Goal: Task Accomplishment & Management: Understand process/instructions

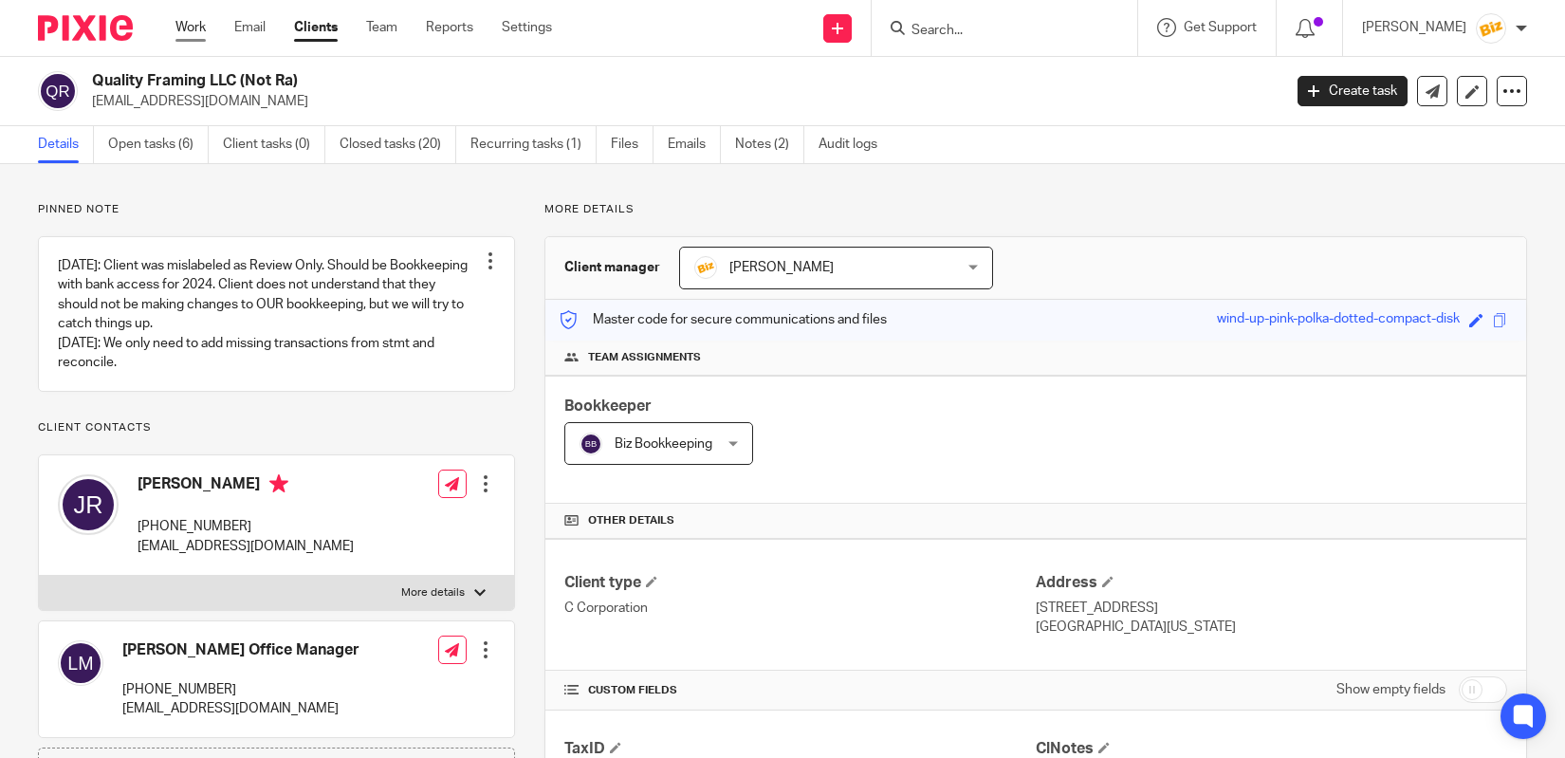
click at [191, 27] on link "Work" at bounding box center [190, 27] width 30 height 19
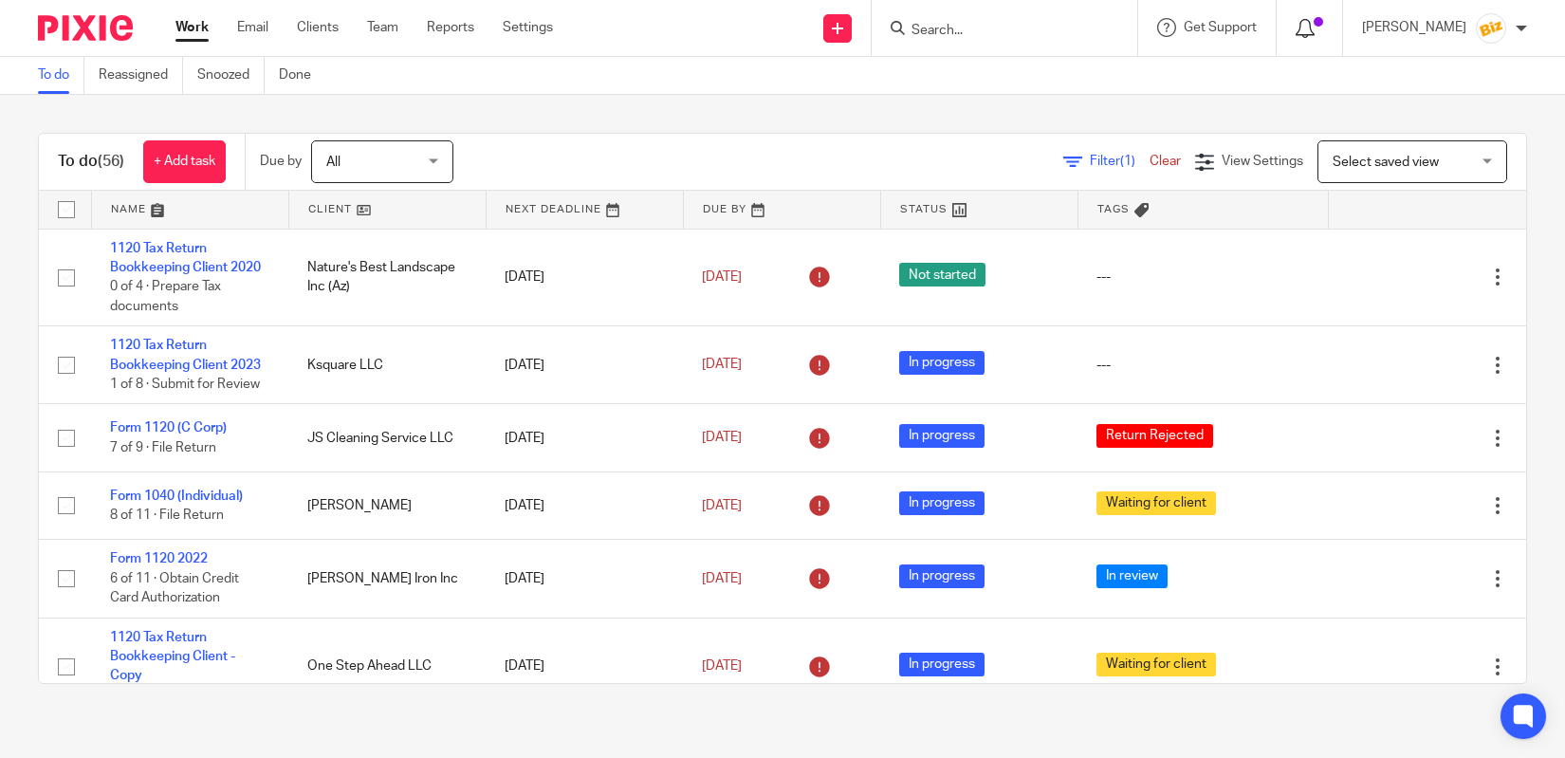
click at [1314, 30] on icon at bounding box center [1305, 28] width 19 height 19
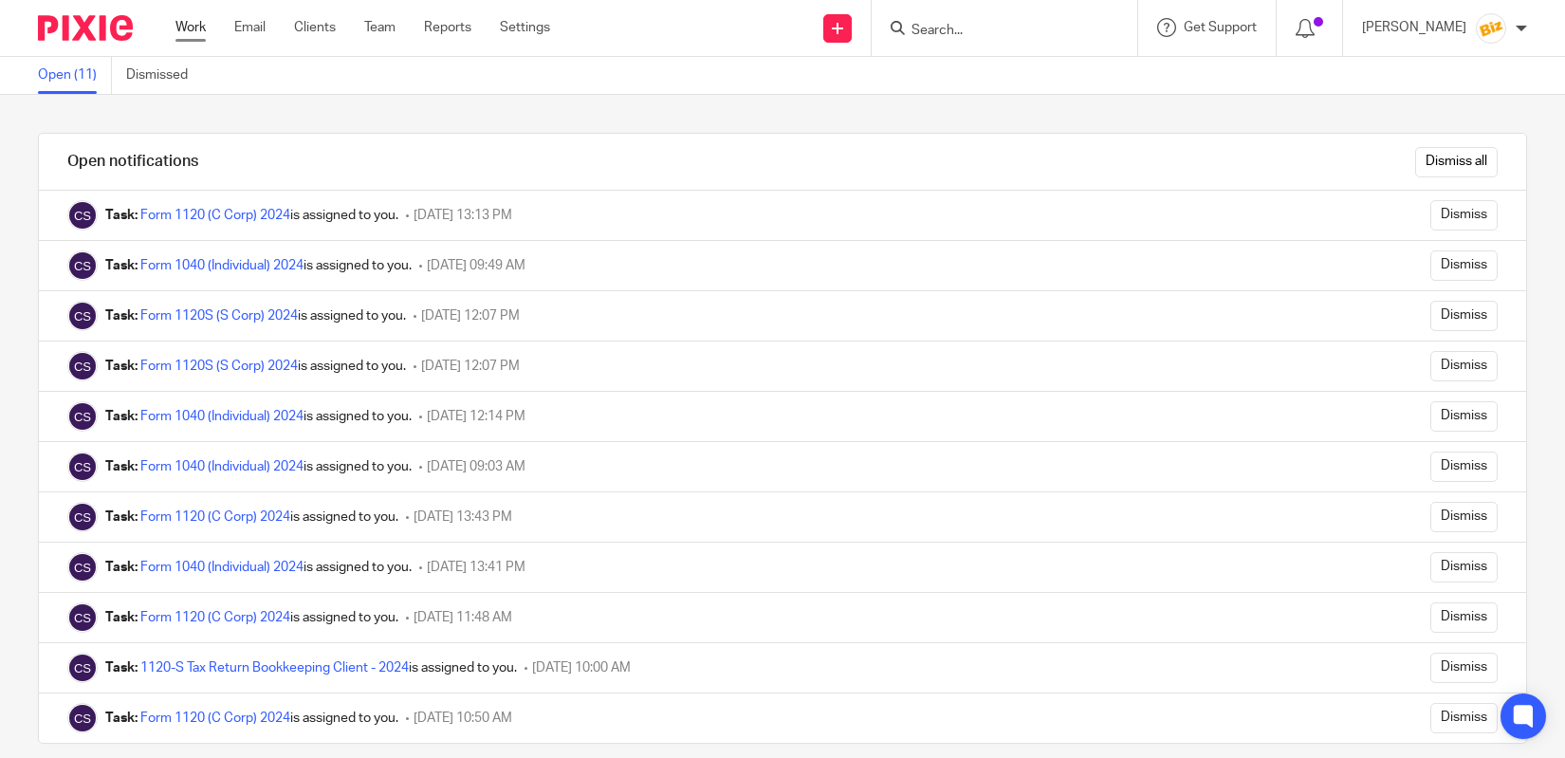
click at [191, 34] on link "Work" at bounding box center [190, 27] width 30 height 19
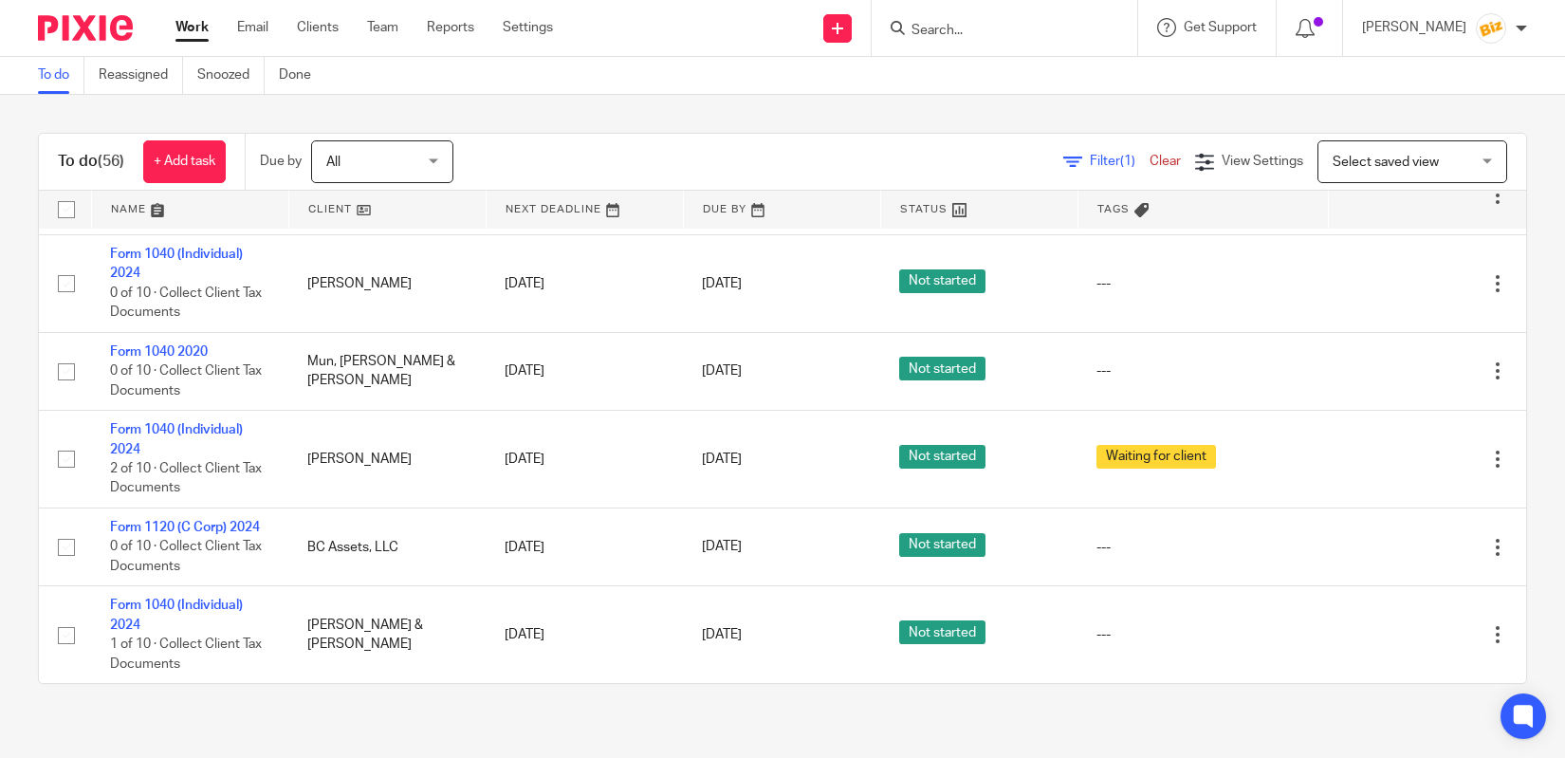
scroll to position [4499, 0]
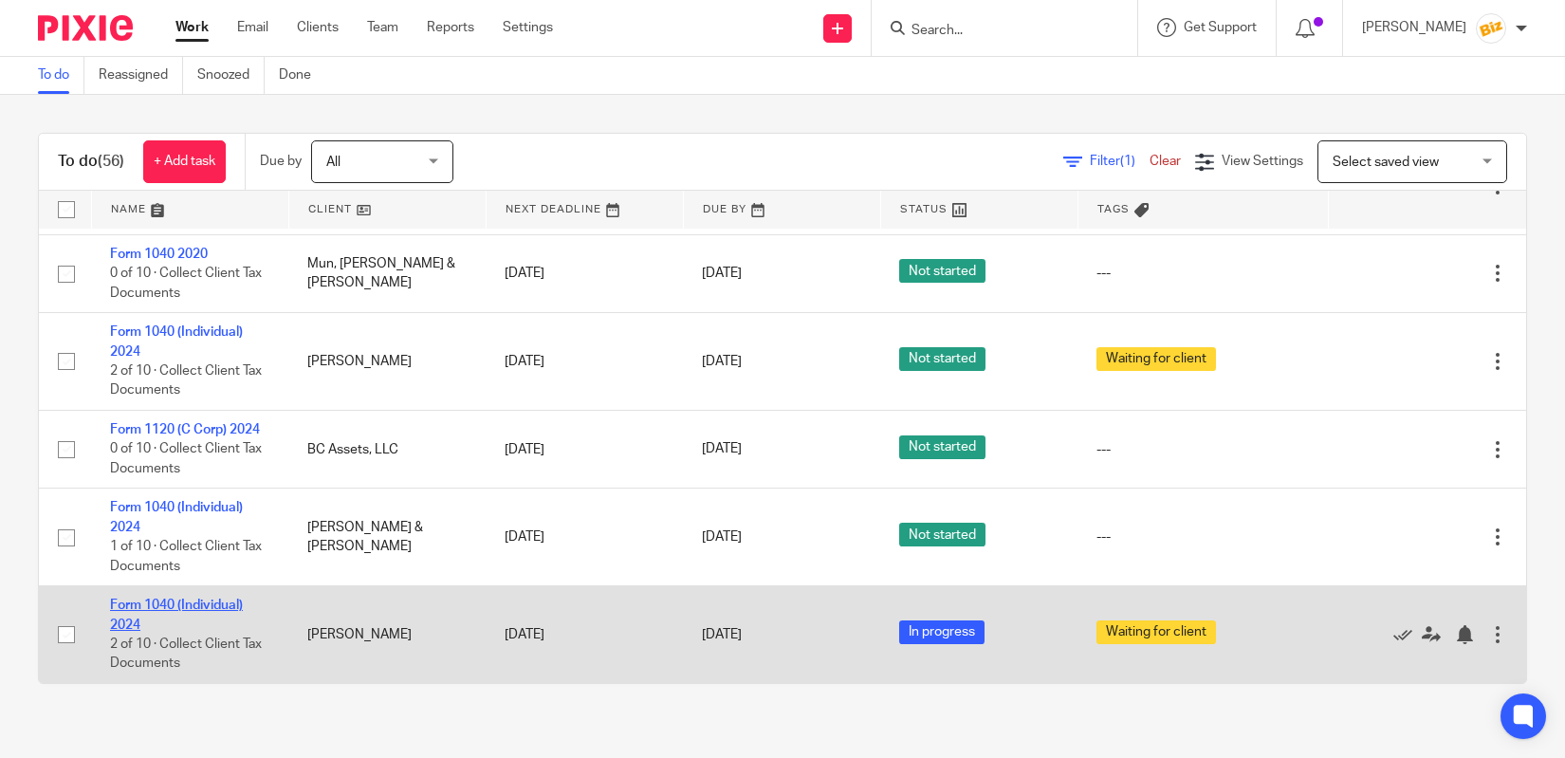
click at [214, 607] on link "Form 1040 (Individual) 2024" at bounding box center [176, 614] width 133 height 32
